Goal: Transaction & Acquisition: Obtain resource

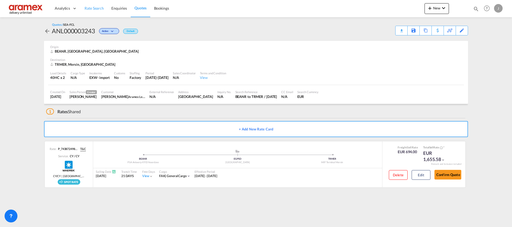
click at [99, 5] on link "Rate Search" at bounding box center [94, 8] width 27 height 17
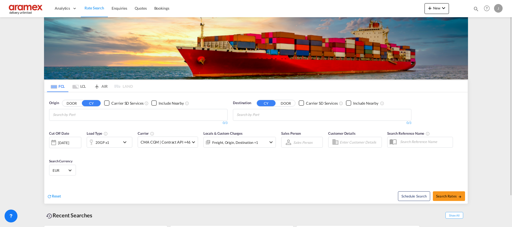
click at [250, 116] on input "Chips input." at bounding box center [262, 115] width 51 height 9
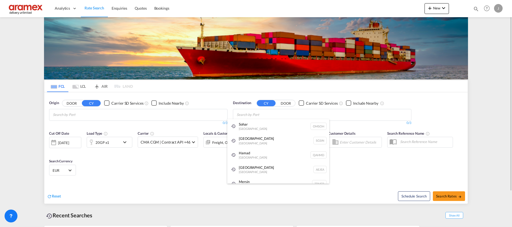
paste input "[GEOGRAPHIC_DATA]"
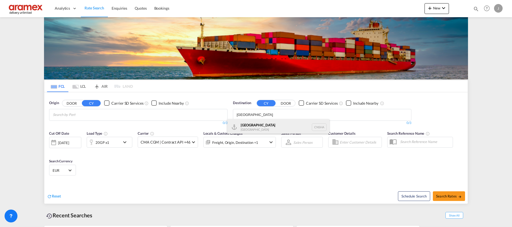
type input "[GEOGRAPHIC_DATA]"
click at [251, 126] on div "Shanghai [GEOGRAPHIC_DATA] [GEOGRAPHIC_DATA]" at bounding box center [278, 127] width 102 height 16
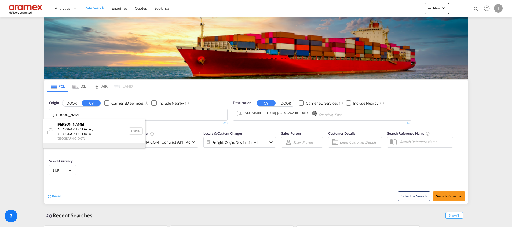
type input "[PERSON_NAME]"
click at [66, 143] on div "[PERSON_NAME] dam [GEOGRAPHIC_DATA] NLRTM" at bounding box center [94, 151] width 102 height 16
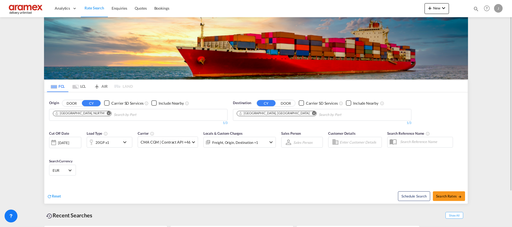
click at [121, 143] on div "20GP x1" at bounding box center [110, 142] width 46 height 11
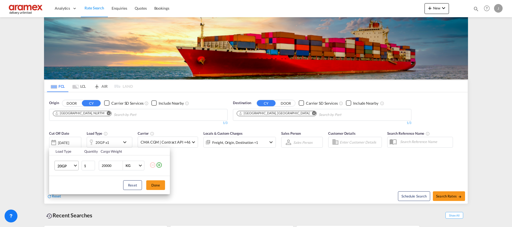
click at [71, 166] on span "20GP" at bounding box center [65, 165] width 16 height 5
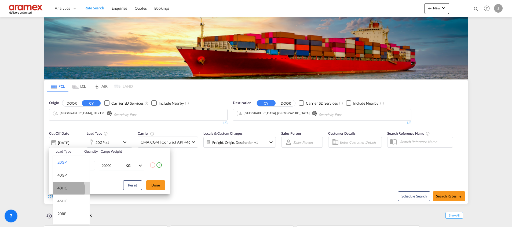
click at [67, 189] on div "40HC" at bounding box center [62, 187] width 10 height 5
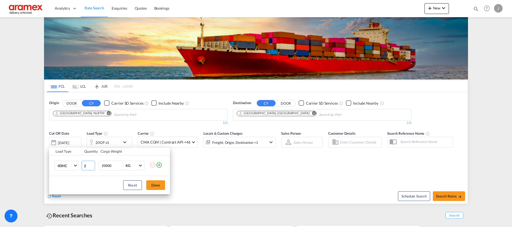
click at [92, 164] on input "2" at bounding box center [88, 166] width 13 height 10
type input "3"
click at [92, 164] on input "3" at bounding box center [88, 166] width 13 height 10
click at [151, 182] on button "Done" at bounding box center [155, 185] width 19 height 10
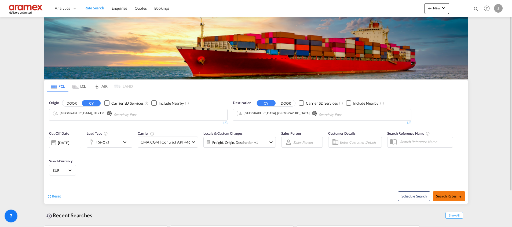
click at [442, 197] on span "Search Rates" at bounding box center [449, 196] width 26 height 4
type input "NLRTM to CNSHA / [DATE]"
